Goal: Task Accomplishment & Management: Manage account settings

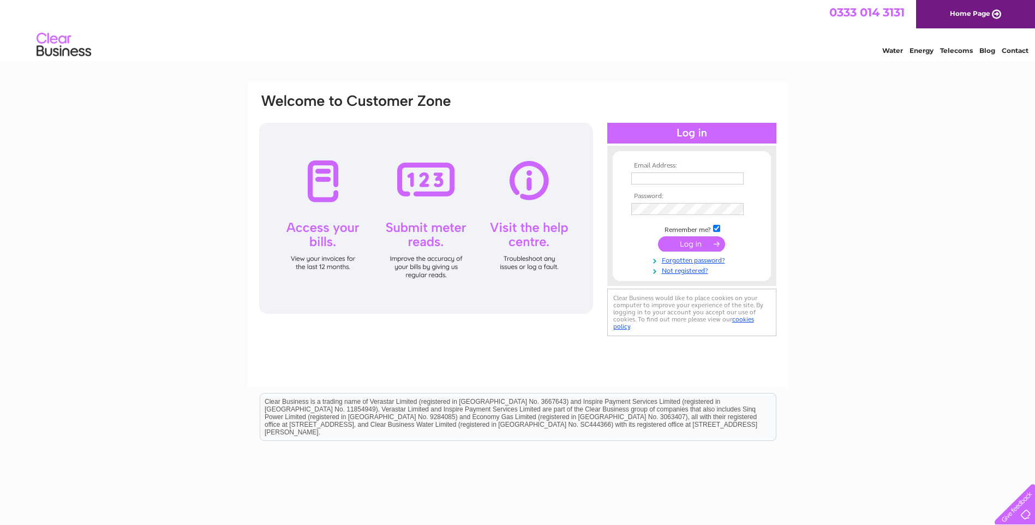
type input "[PERSON_NAME][EMAIL_ADDRESS][PERSON_NAME][DOMAIN_NAME]"
click at [689, 243] on input "submit" at bounding box center [691, 243] width 67 height 15
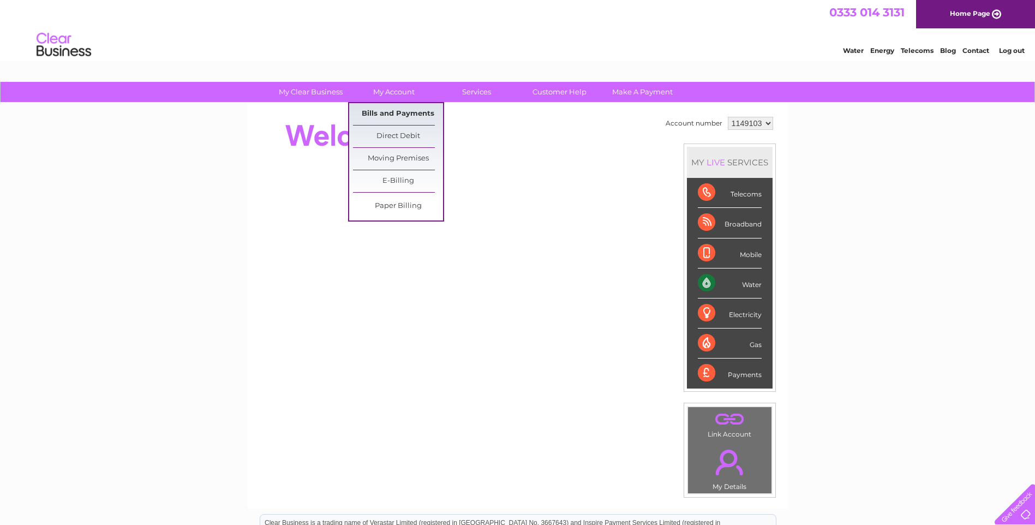
click at [395, 113] on link "Bills and Payments" at bounding box center [398, 114] width 90 height 22
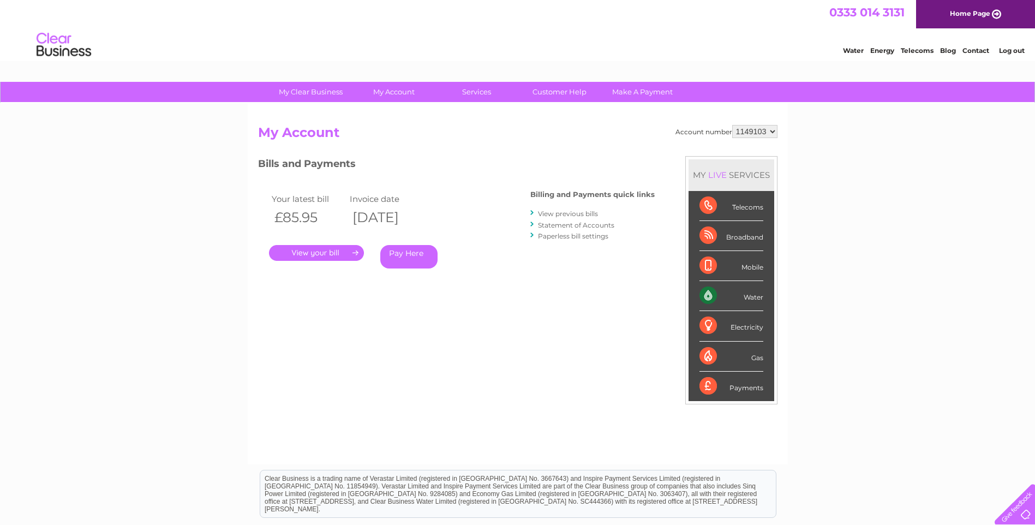
click at [322, 250] on link "." at bounding box center [316, 253] width 95 height 16
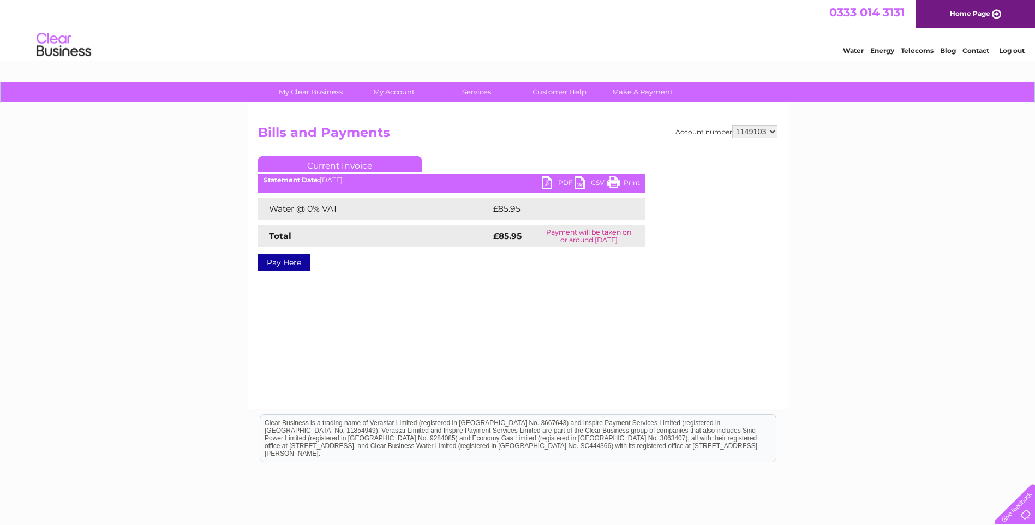
click at [561, 179] on link "PDF" at bounding box center [558, 184] width 33 height 16
